Goal: Navigation & Orientation: Find specific page/section

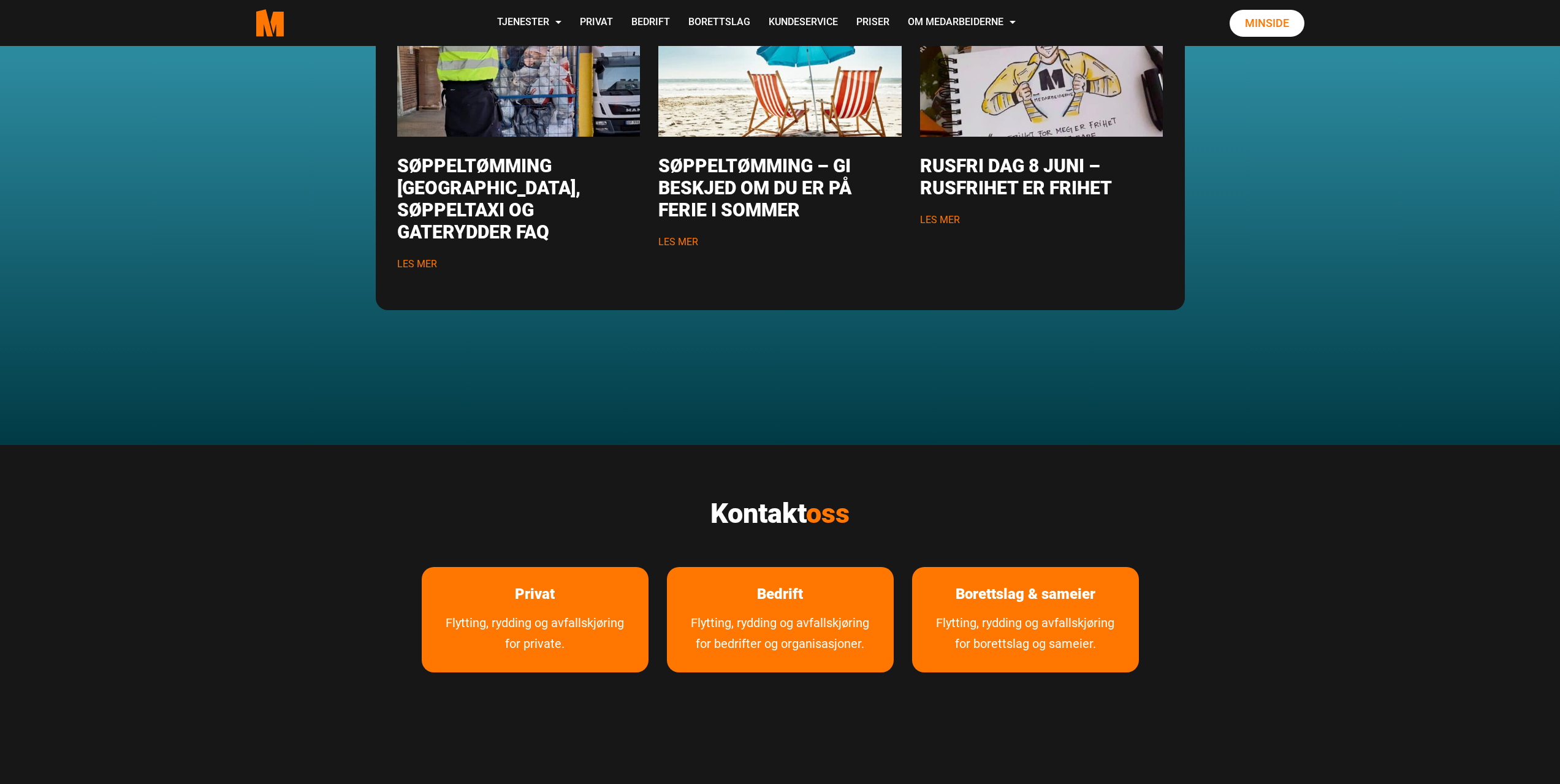
scroll to position [1797, 0]
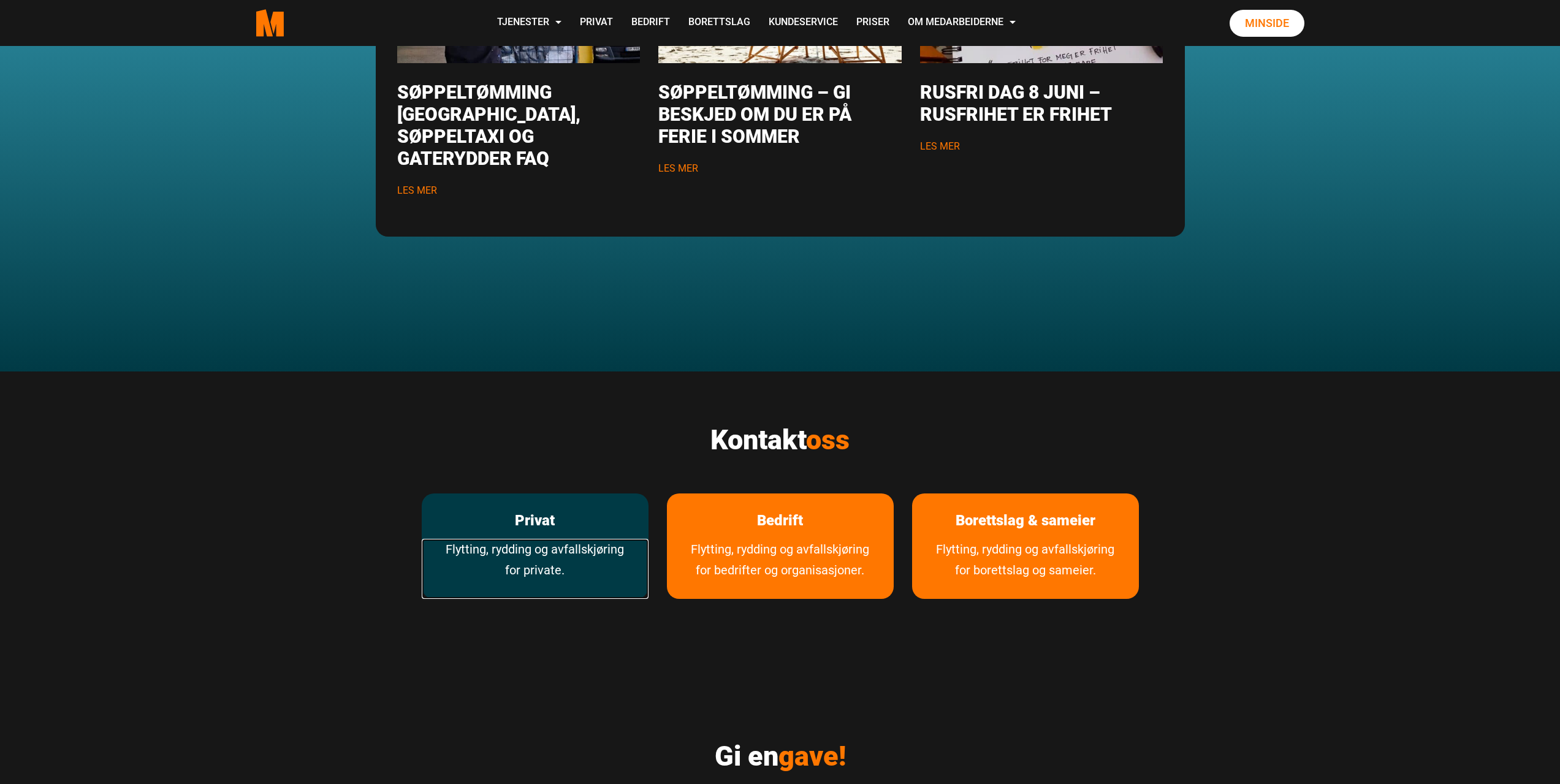
click at [570, 539] on link "Flytting, rydding og avfallskjøring for private." at bounding box center [535, 568] width 227 height 60
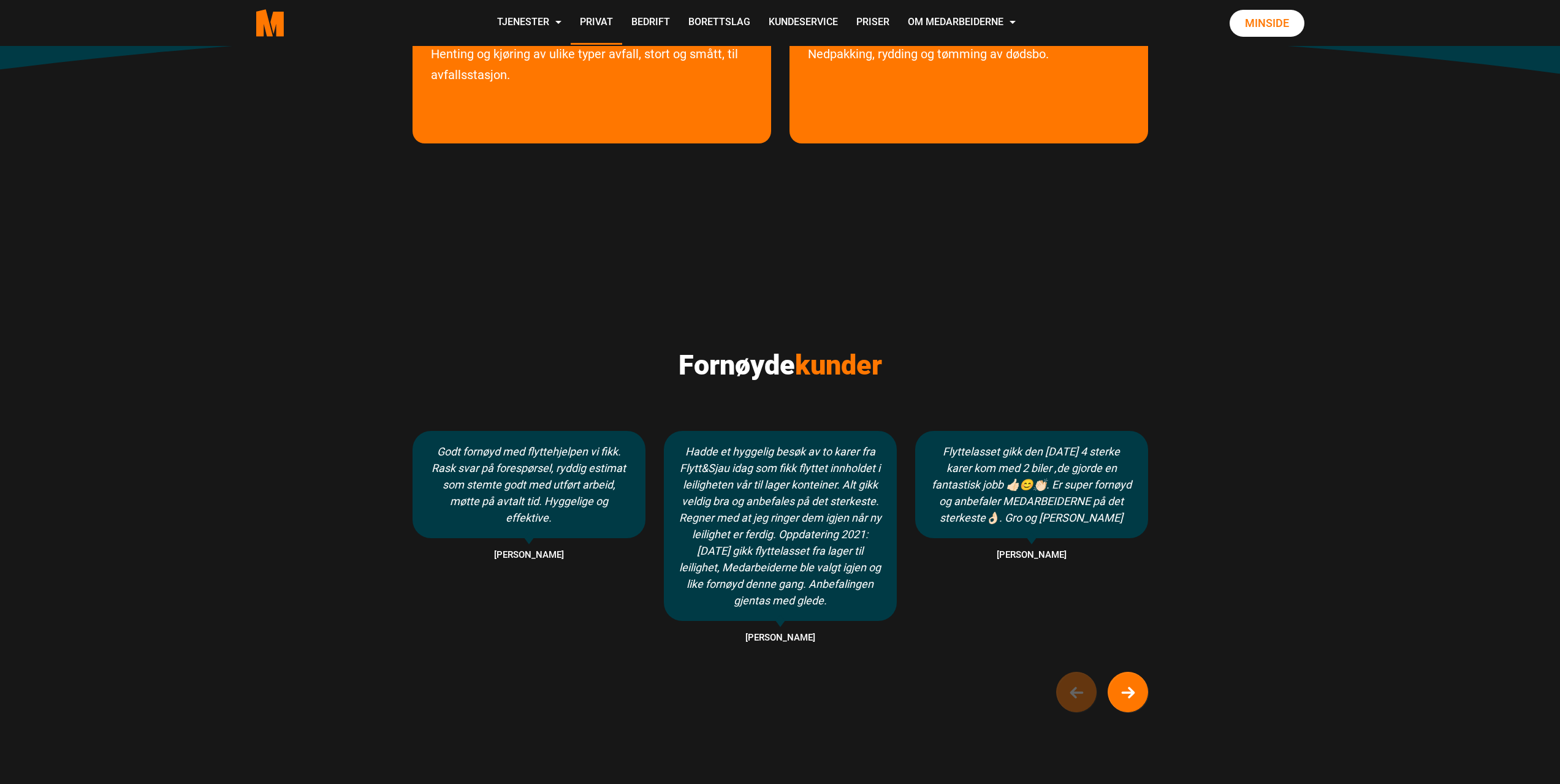
scroll to position [817, 0]
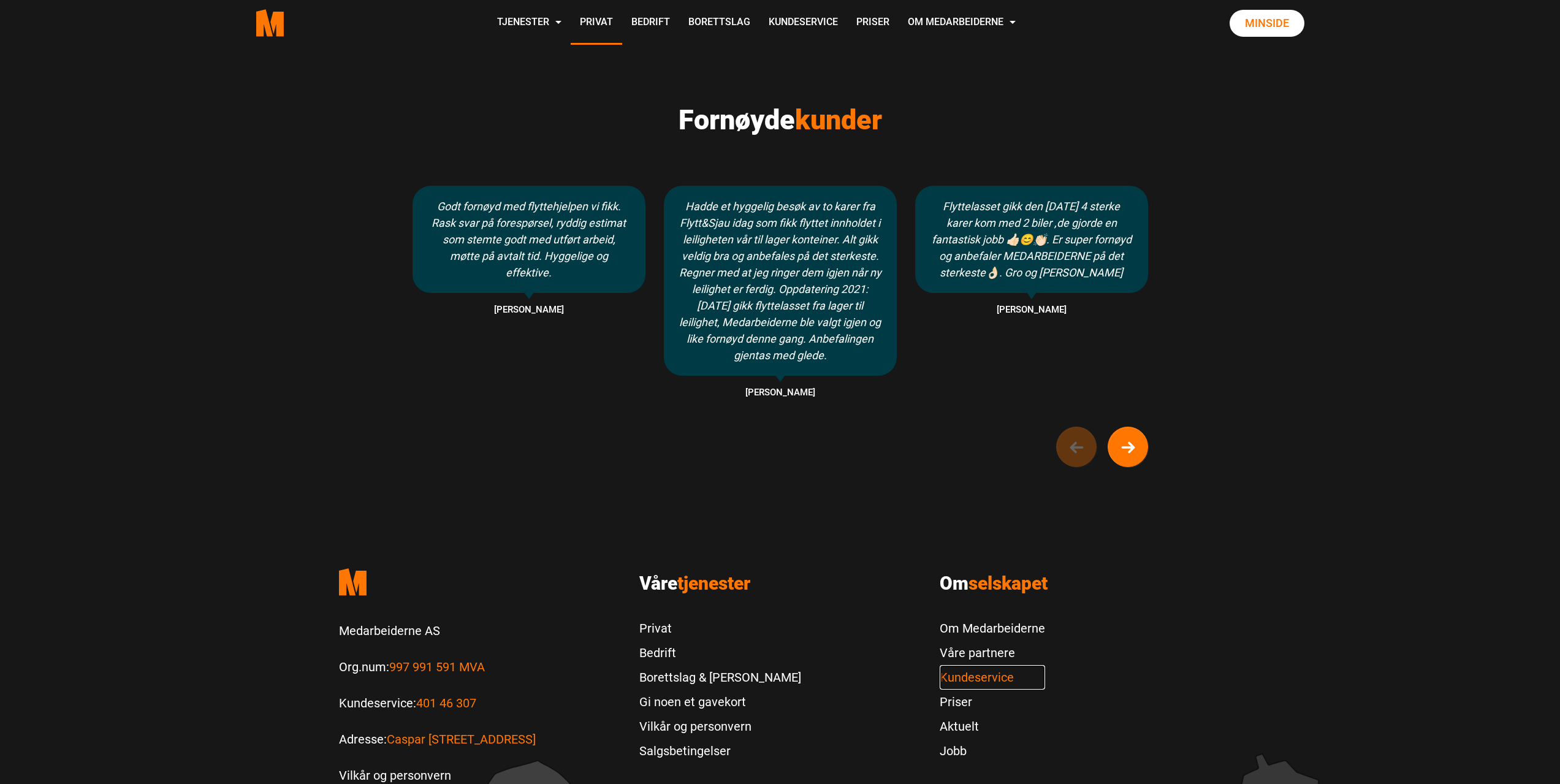
click at [954, 680] on link "Kundeservice" at bounding box center [992, 677] width 105 height 24
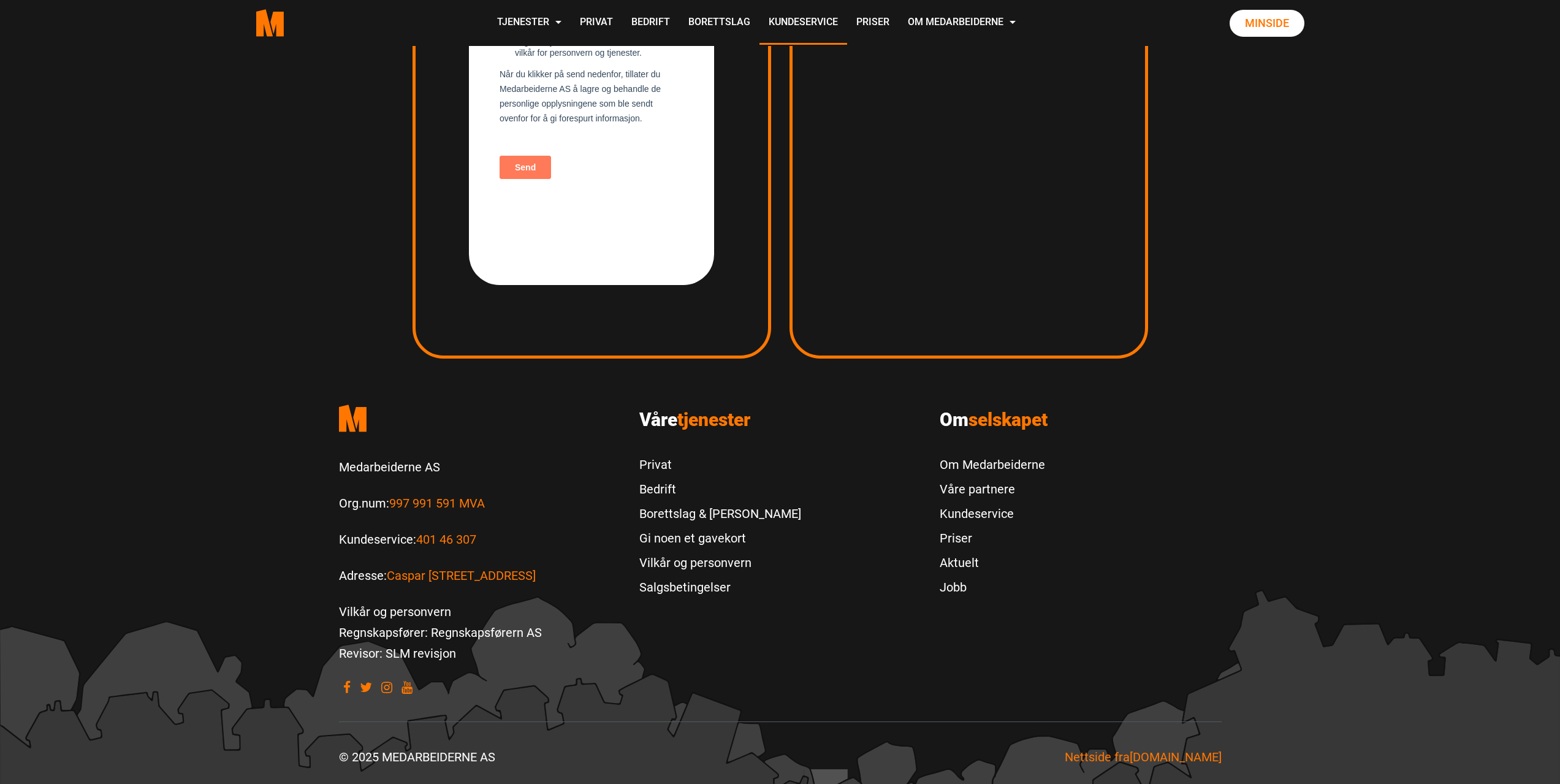
scroll to position [2074, 0]
click at [973, 510] on link "Kundeservice" at bounding box center [992, 512] width 105 height 24
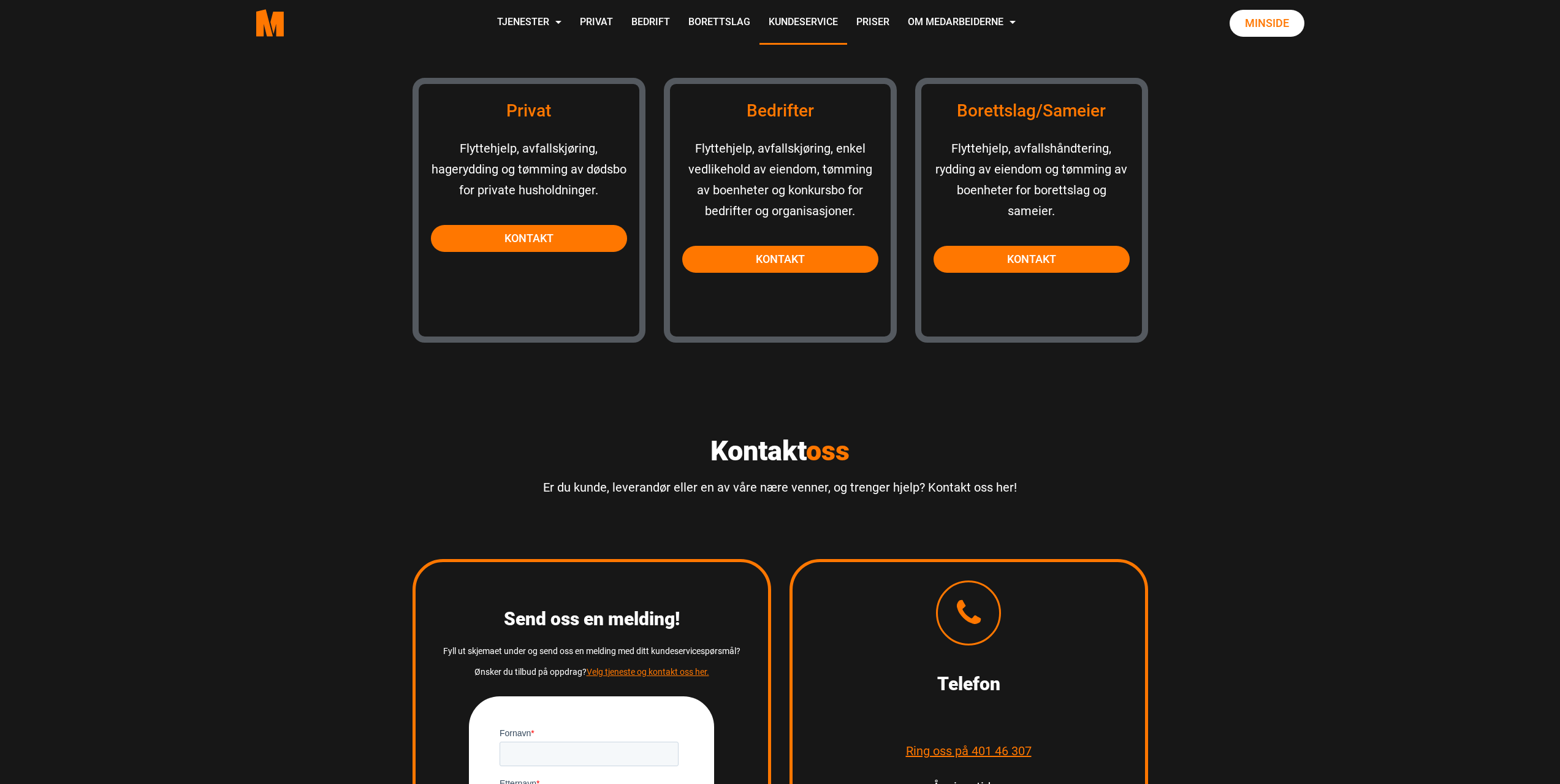
scroll to position [1307, 0]
